Goal: Task Accomplishment & Management: Manage account settings

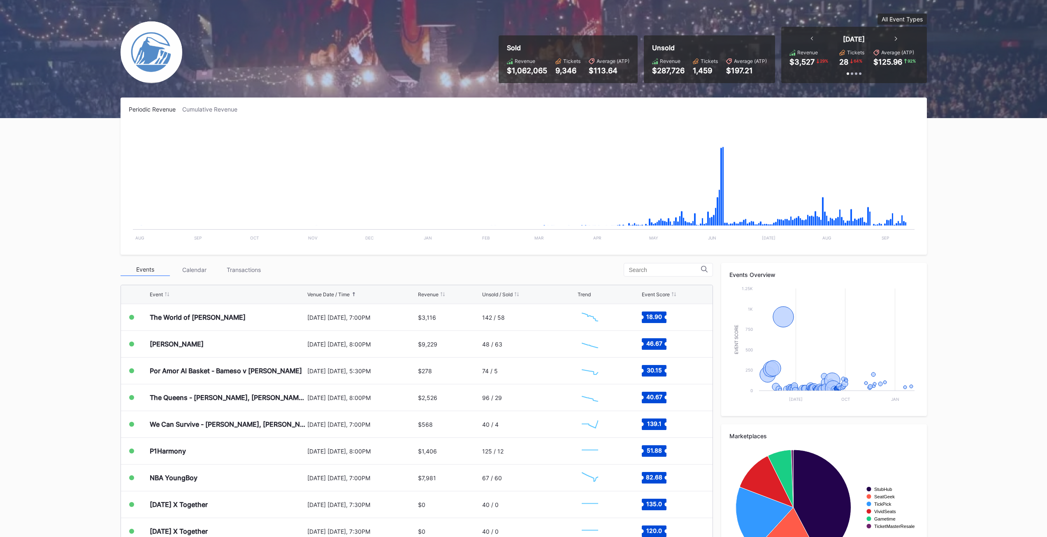
scroll to position [93, 0]
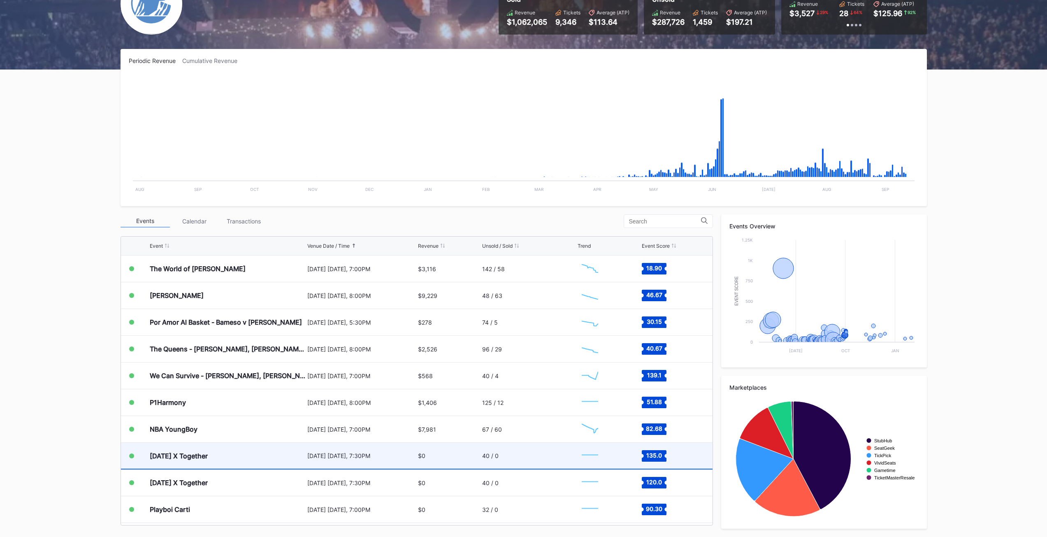
click at [298, 465] on div "[DATE] X Together" at bounding box center [227, 456] width 155 height 26
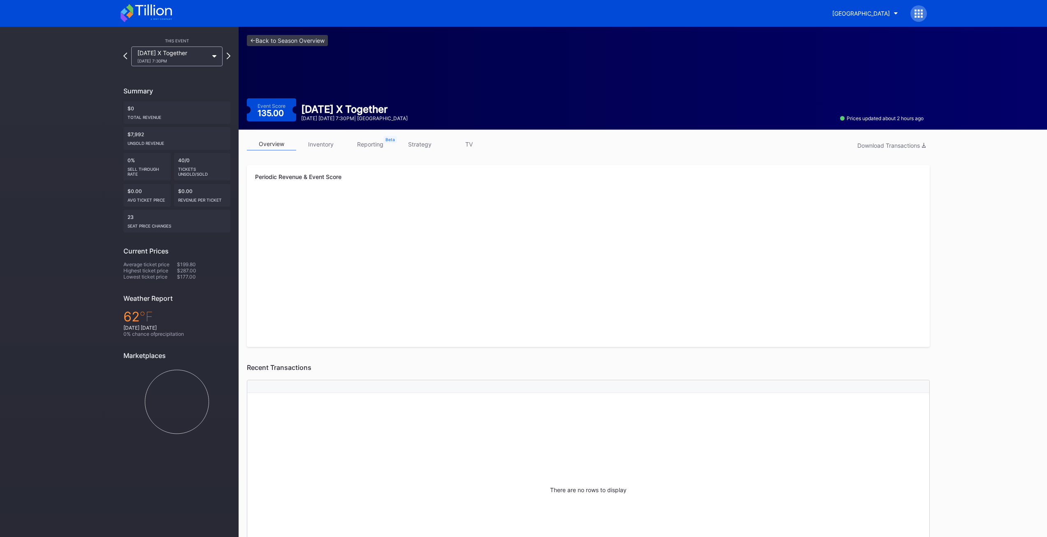
click at [316, 145] on link "inventory" at bounding box center [320, 144] width 49 height 13
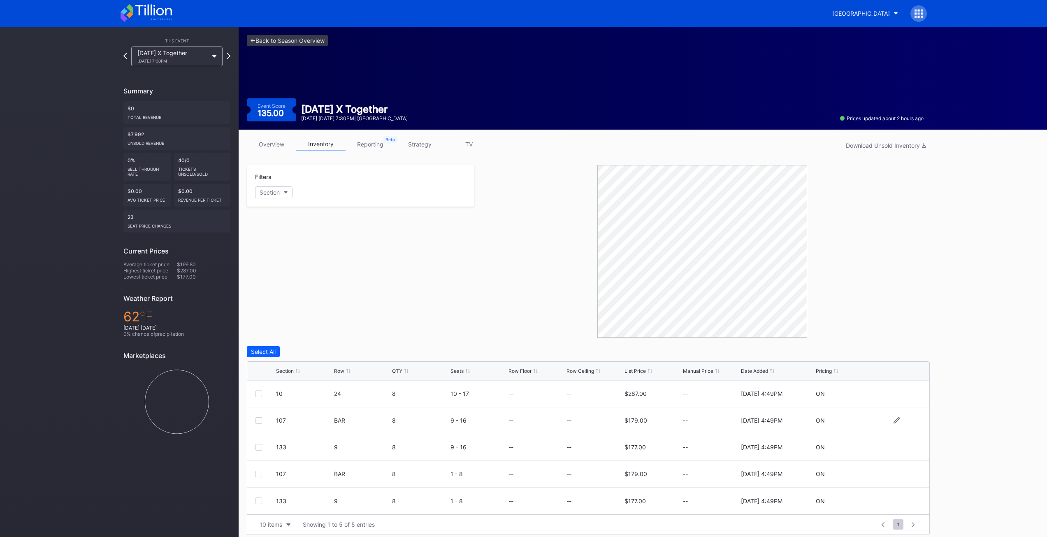
click at [257, 422] on div at bounding box center [258, 420] width 7 height 7
click at [915, 351] on div "Delete 1 Row" at bounding box center [908, 351] width 33 height 7
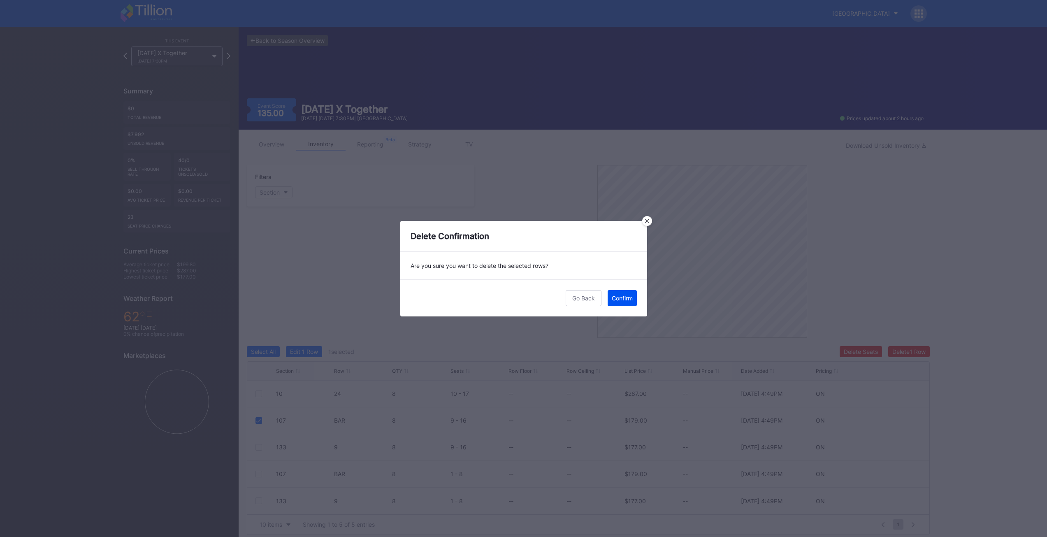
click at [617, 294] on div "Confirm" at bounding box center [622, 297] width 21 height 7
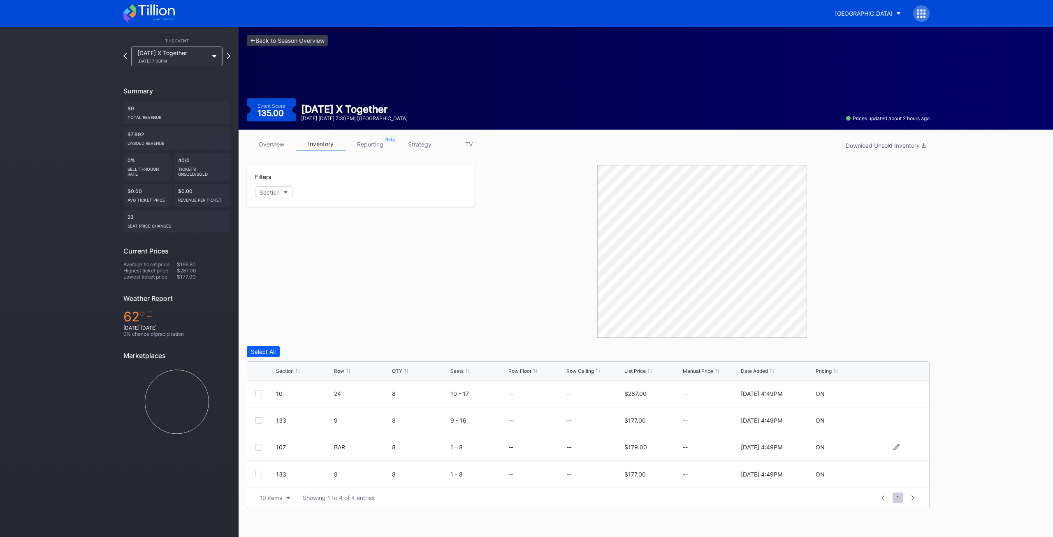
click at [258, 445] on div at bounding box center [258, 447] width 7 height 7
click at [911, 354] on div "Delete 1 Row" at bounding box center [908, 351] width 33 height 7
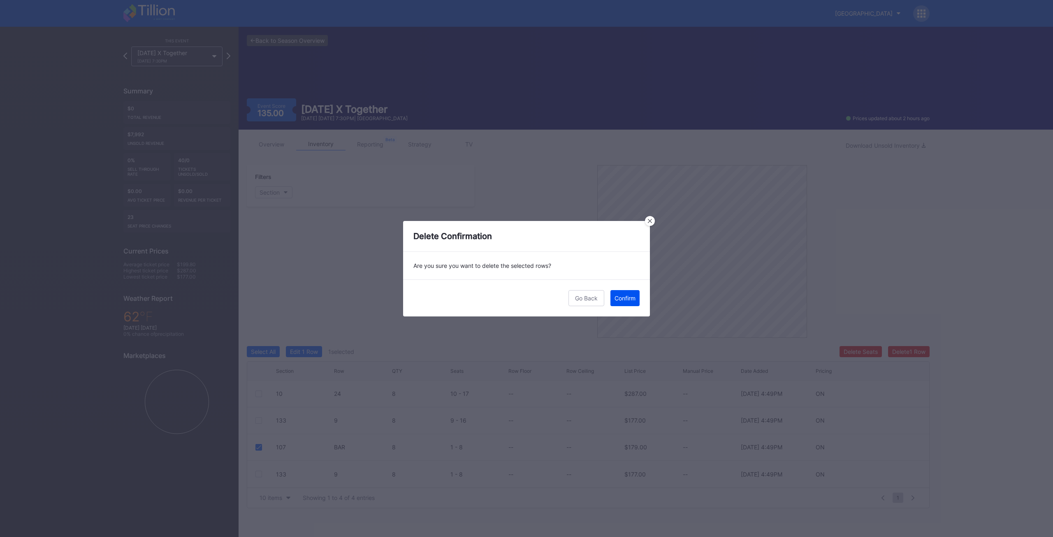
click at [630, 301] on button "Confirm" at bounding box center [624, 298] width 29 height 16
